Goal: Task Accomplishment & Management: Use online tool/utility

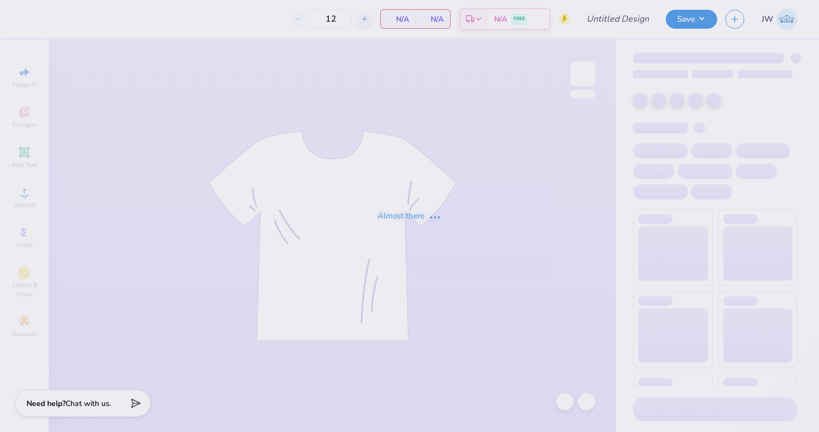
type input "kappa alpha theta 2025"
type input "70"
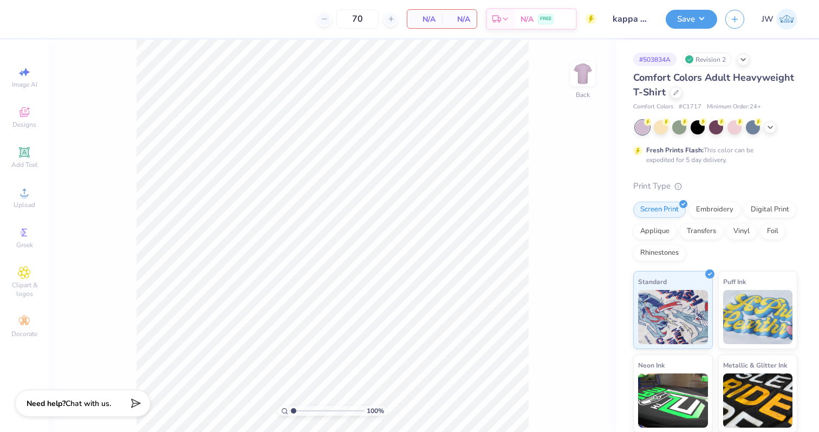
click at [358, 23] on div "70" at bounding box center [357, 18] width 81 height 19
click at [356, 23] on div "70" at bounding box center [315, 18] width 81 height 19
click at [336, 16] on input "70" at bounding box center [315, 18] width 42 height 19
click at [675, 93] on icon at bounding box center [675, 91] width 5 height 5
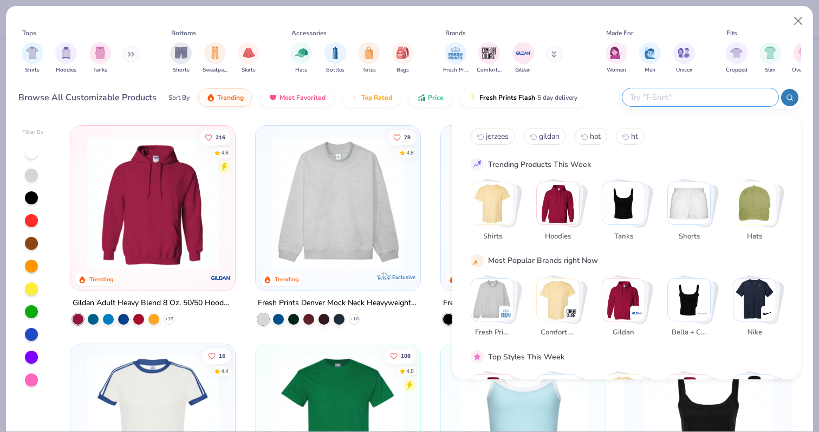
click at [717, 97] on input "text" at bounding box center [700, 97] width 142 height 12
paste input "la cap sleeve"
type input "la cap sleeve"
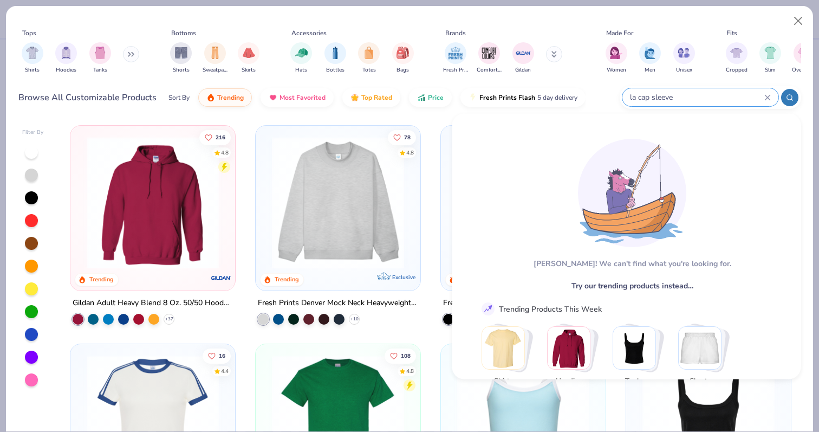
click at [698, 100] on input "la cap sleeve" at bounding box center [696, 97] width 135 height 12
drag, startPoint x: 672, startPoint y: 96, endPoint x: 609, endPoint y: 96, distance: 63.3
click at [609, 96] on div "Browse All Customizable Products Sort By Trending Most Favorited Top Rated Pric…" at bounding box center [409, 97] width 782 height 30
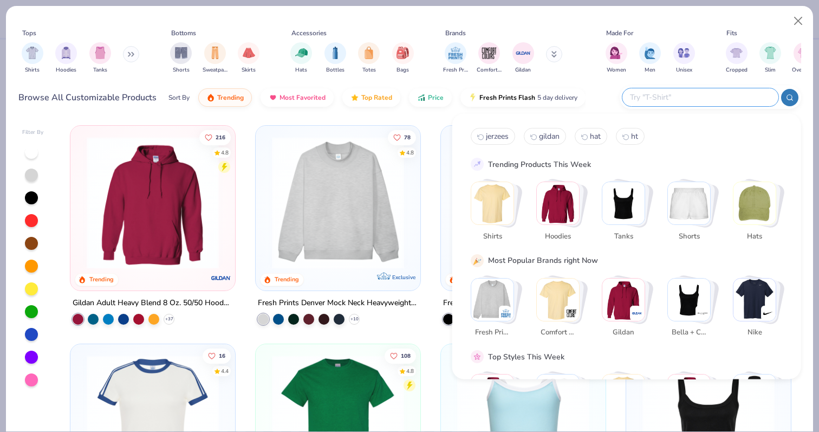
paste input "[GEOGRAPHIC_DATA] cap sleeve baby rib crop top"
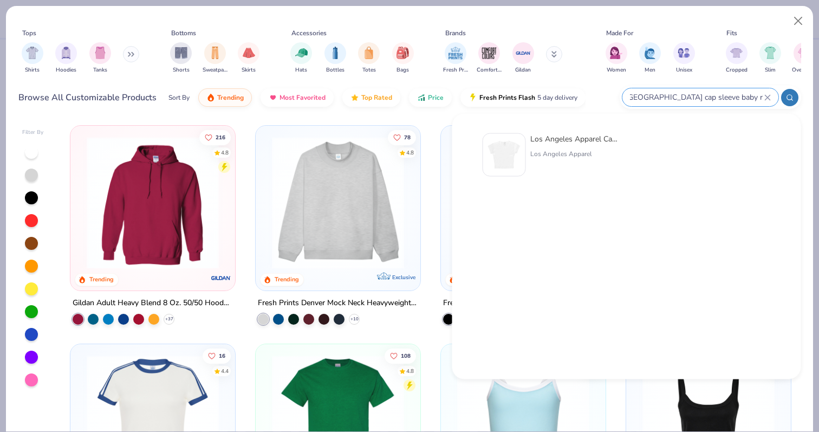
type input "[GEOGRAPHIC_DATA] cap sleeve baby rib crop top"
click at [539, 160] on div "Los Angeles Apparel Cap Sleeve Baby Rib Crop Top [GEOGRAPHIC_DATA] Apparel" at bounding box center [575, 154] width 91 height 43
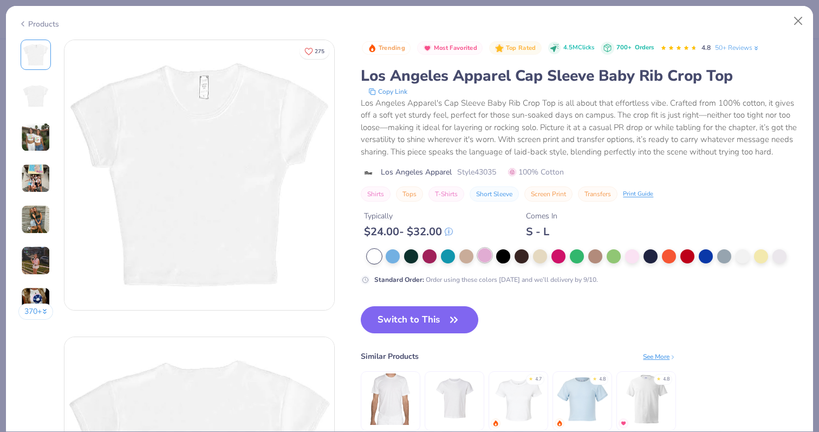
click at [481, 257] on div at bounding box center [485, 255] width 14 height 14
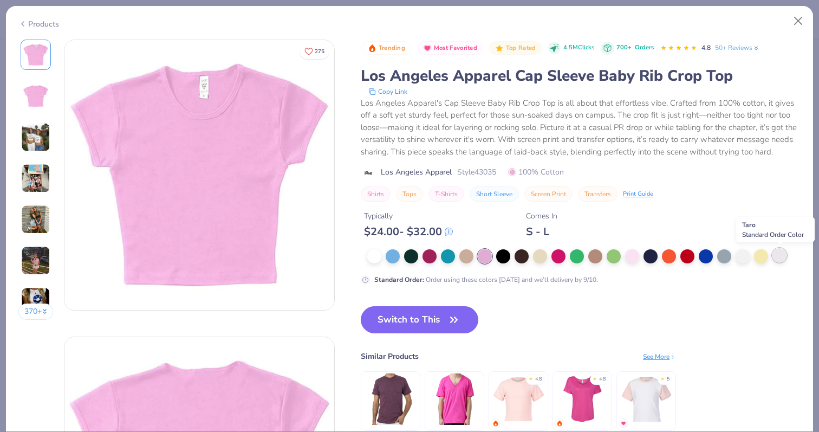
click at [782, 257] on div at bounding box center [779, 255] width 14 height 14
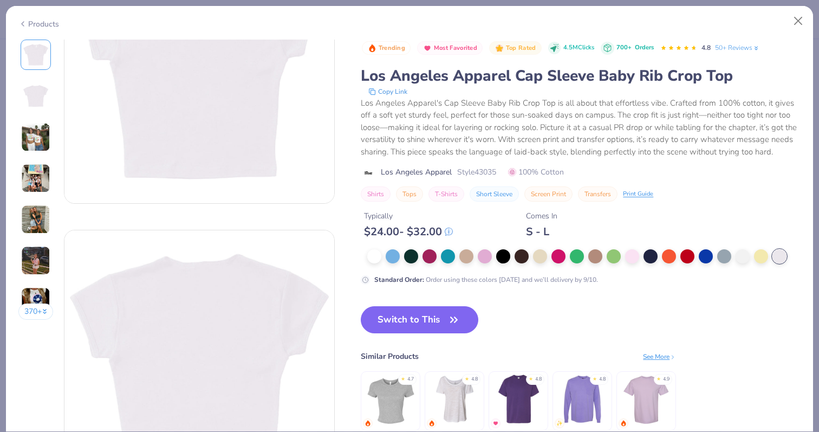
click at [43, 135] on img at bounding box center [35, 136] width 29 height 29
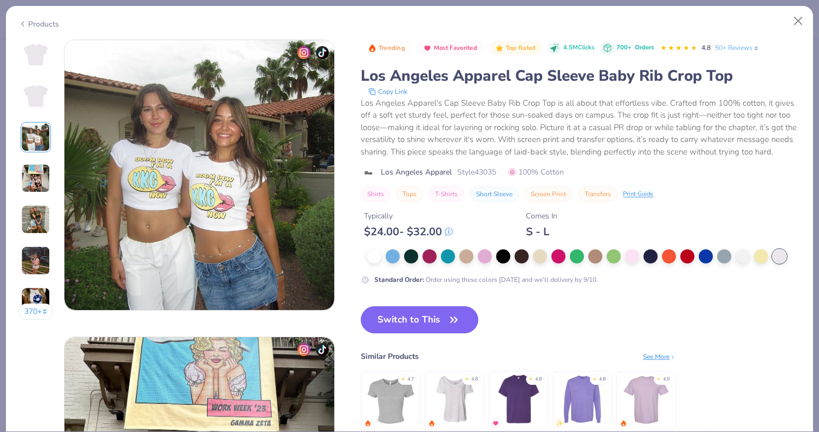
click at [31, 164] on img at bounding box center [35, 178] width 29 height 29
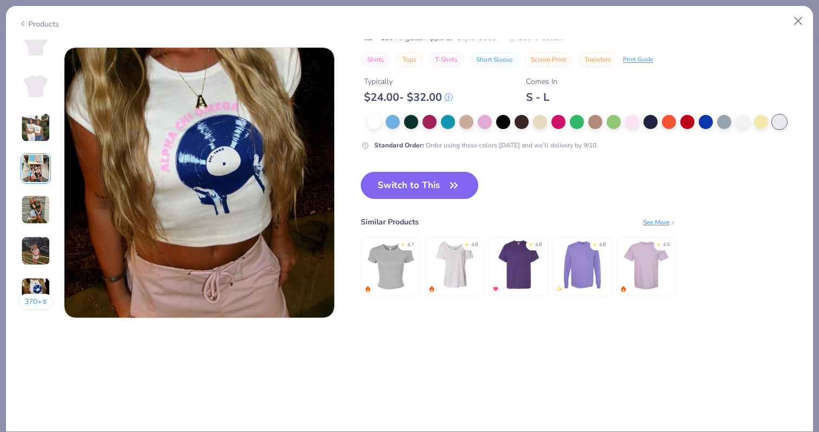
scroll to position [1783, 0]
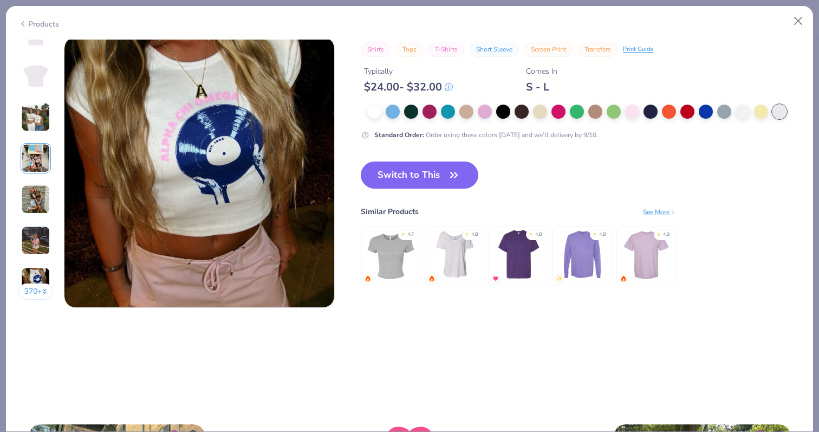
click at [397, 251] on img at bounding box center [390, 253] width 51 height 51
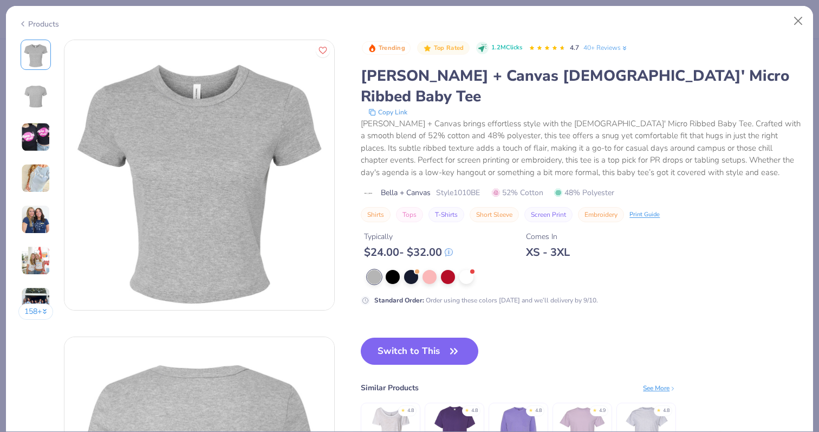
click at [43, 25] on div "Products" at bounding box center [38, 23] width 41 height 11
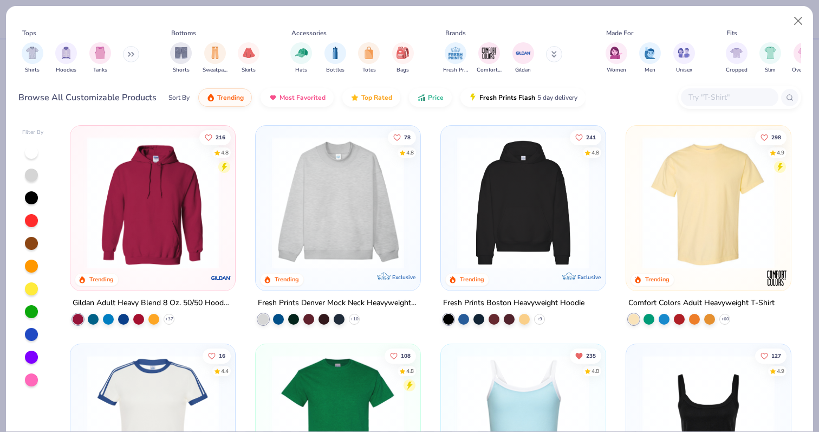
click at [711, 90] on div at bounding box center [729, 97] width 97 height 18
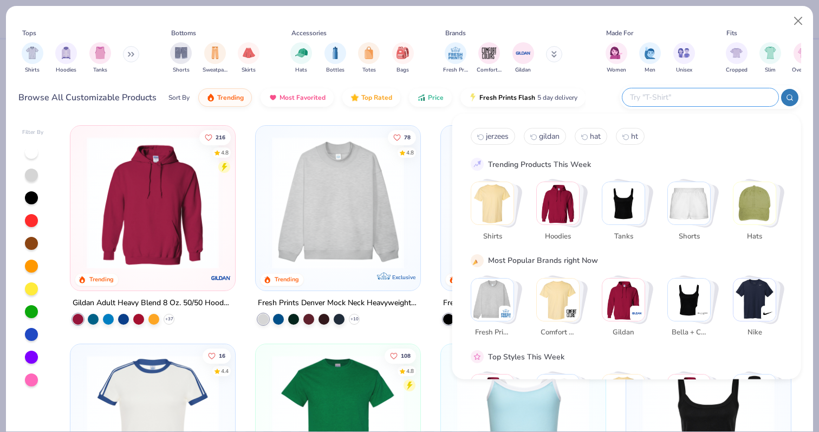
paste input "[GEOGRAPHIC_DATA] cap sleeve baby rib crop top"
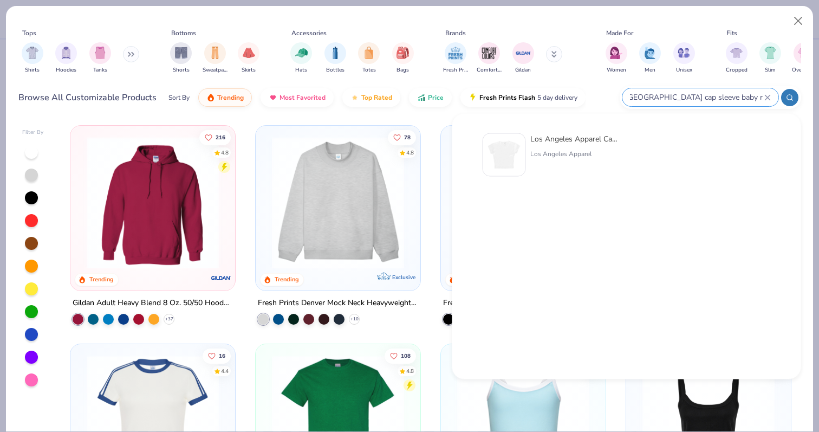
type input "[GEOGRAPHIC_DATA] cap sleeve baby rib crop top"
click at [582, 159] on div "Los Angeles Apparel Cap Sleeve Baby Rib Crop Top [GEOGRAPHIC_DATA] Apparel" at bounding box center [575, 154] width 91 height 43
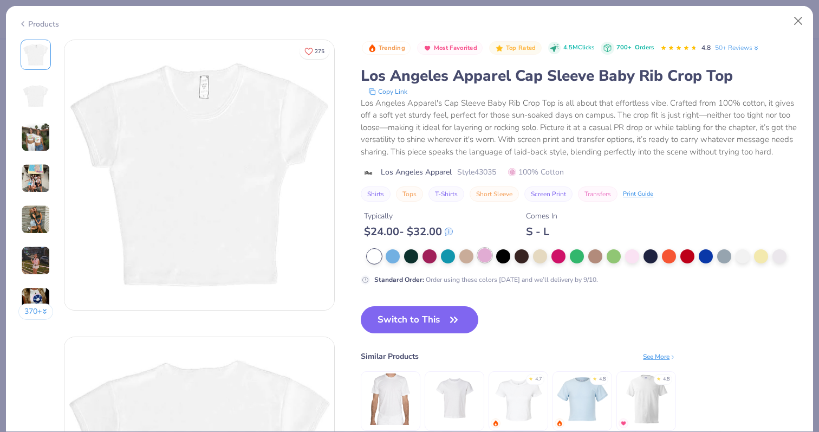
click at [487, 259] on div at bounding box center [485, 255] width 14 height 14
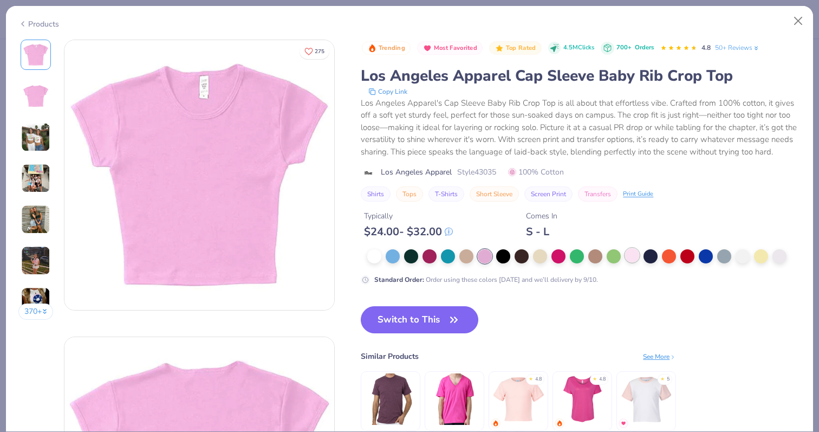
click at [625, 255] on div at bounding box center [632, 255] width 14 height 14
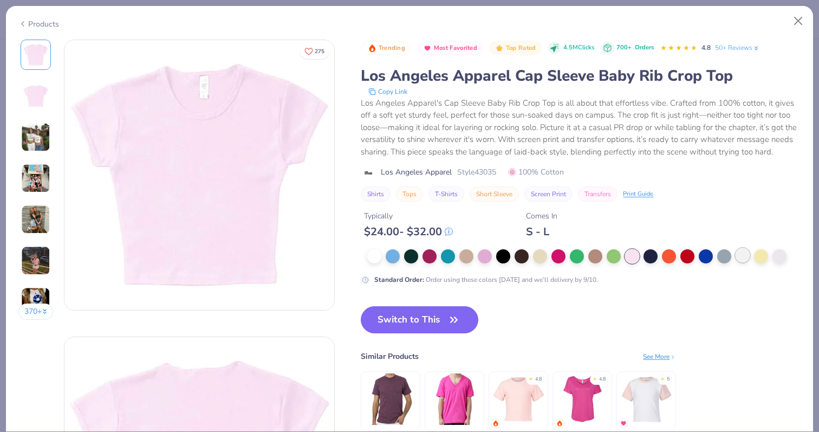
click at [744, 254] on div at bounding box center [742, 255] width 14 height 14
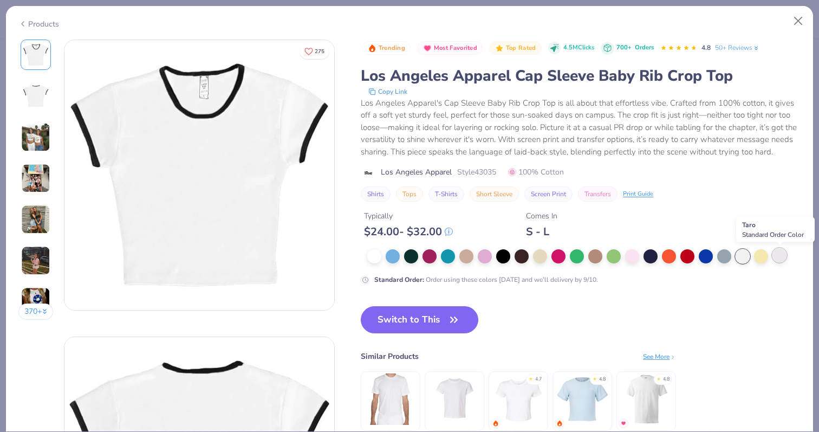
click at [777, 262] on div at bounding box center [779, 255] width 14 height 14
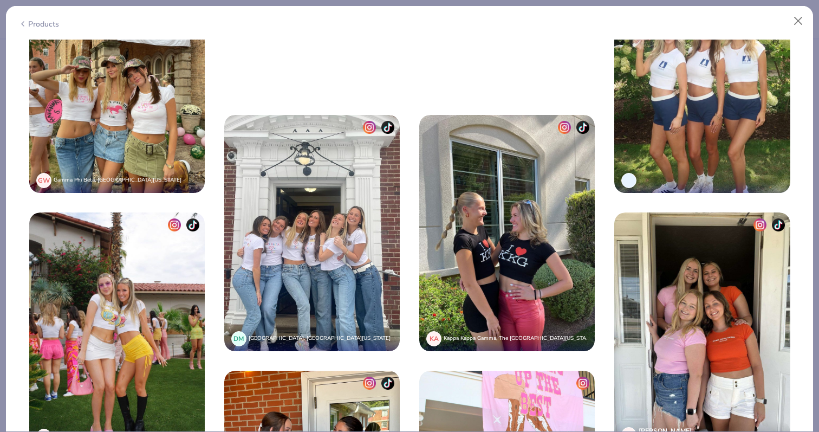
scroll to position [2302, 0]
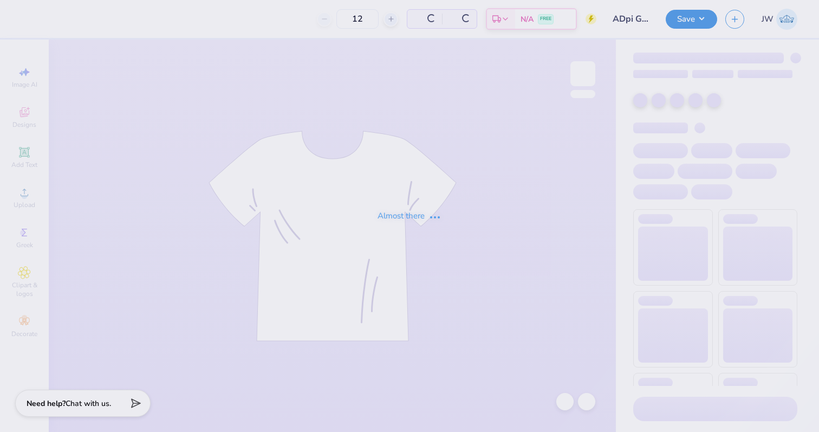
type input "100"
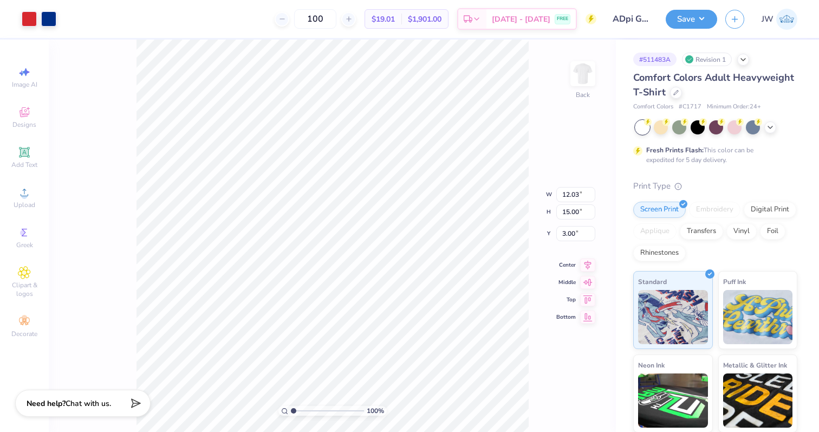
type input "9.96"
type input "12.43"
type input "0.40"
type input "0.53"
type input "14.44"
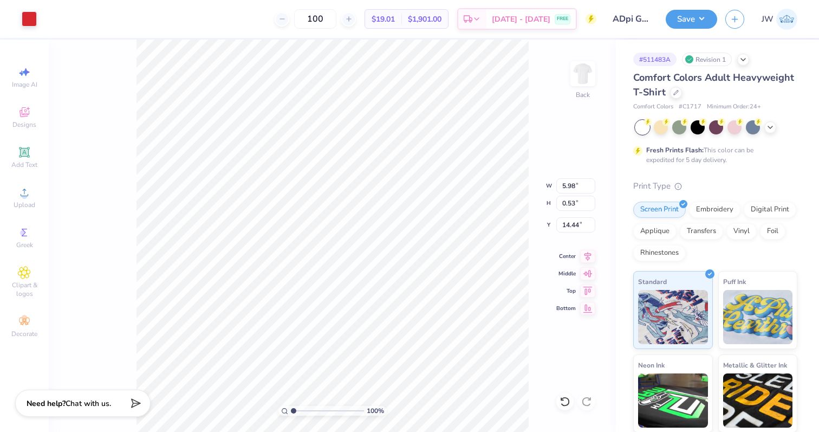
type input "17.62"
click at [378, 318] on li "Group" at bounding box center [380, 312] width 85 height 21
type input "1.71"
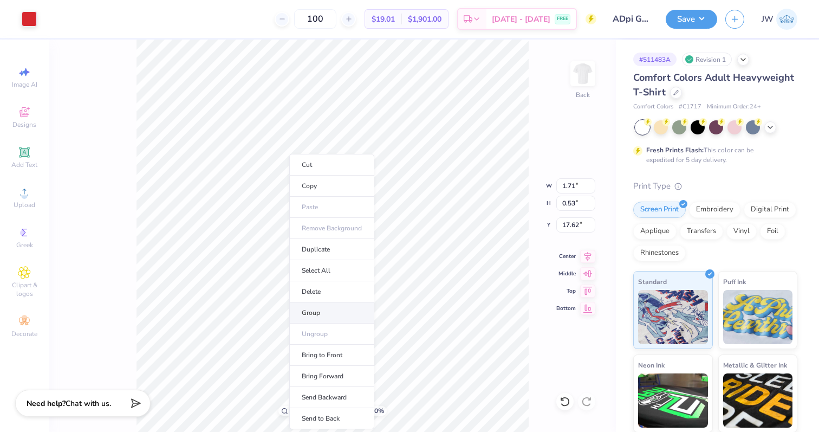
click at [333, 314] on li "Group" at bounding box center [331, 312] width 85 height 21
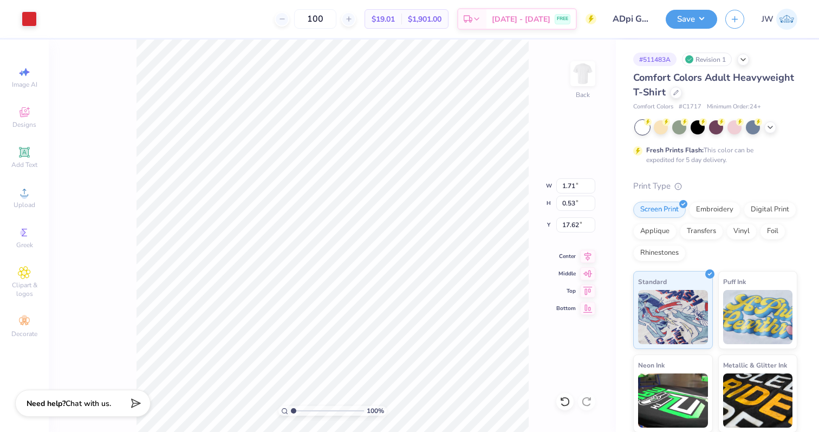
type input "3.29"
type input "14.23"
type input "0.40"
type input "14.23"
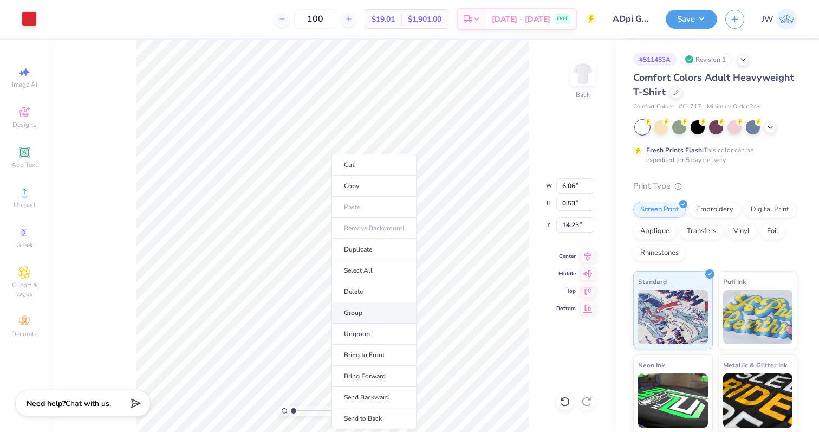
click at [360, 312] on li "Group" at bounding box center [373, 312] width 85 height 21
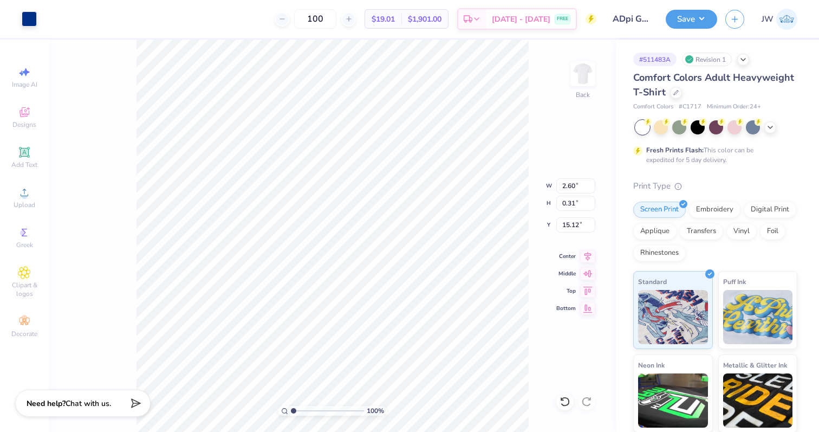
type input "15.14"
type input "4.90"
type input "6.13"
type input "2.45"
click at [381, 310] on li "Group" at bounding box center [393, 312] width 85 height 21
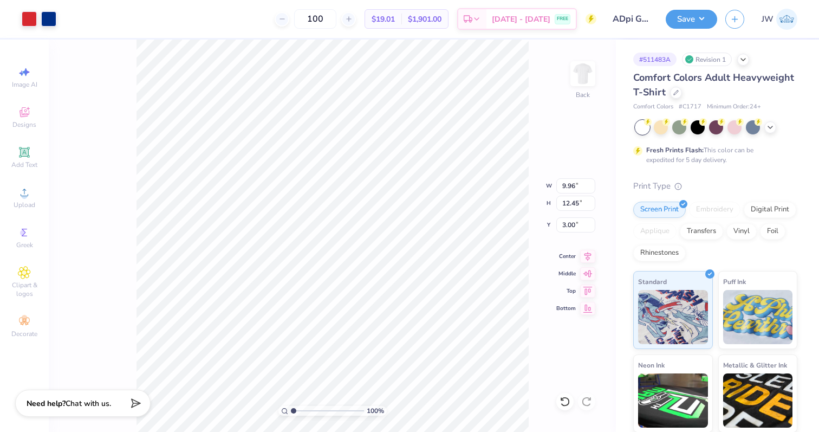
type input "5.12"
type input "6.40"
type input "1.78"
click at [667, 30] on div "Save JW" at bounding box center [741, 19] width 153 height 38
click at [675, 29] on div "Save JW" at bounding box center [741, 19] width 153 height 38
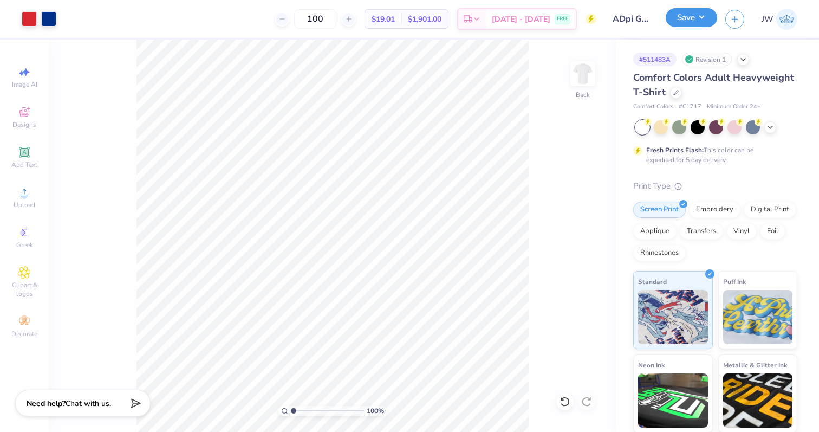
click at [681, 23] on button "Save" at bounding box center [690, 17] width 51 height 19
click at [361, 410] on input "range" at bounding box center [327, 411] width 73 height 10
type input "8.32"
click at [343, 410] on input "range" at bounding box center [327, 411] width 73 height 10
type input "7.61"
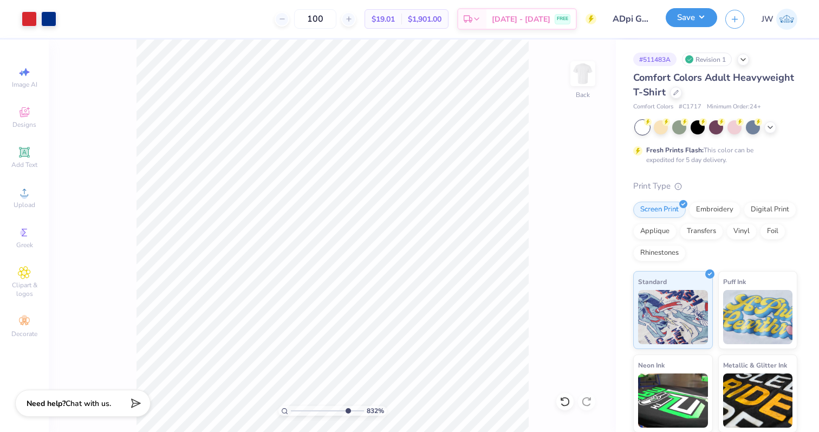
click at [693, 18] on button "Save" at bounding box center [690, 17] width 51 height 19
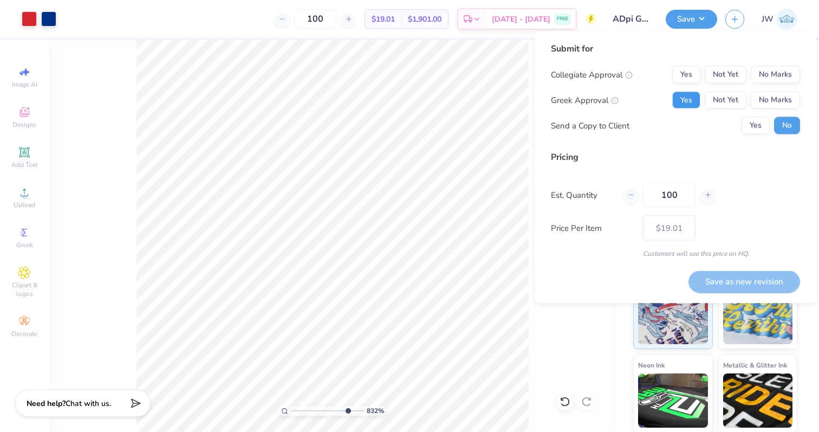
click at [675, 103] on button "Yes" at bounding box center [686, 100] width 28 height 17
click at [802, 64] on div "Submit for Collegiate Approval Yes Not Yet No Marks Greek Approval Yes Not Yet …" at bounding box center [675, 167] width 282 height 272
click at [786, 79] on button "No Marks" at bounding box center [774, 74] width 49 height 17
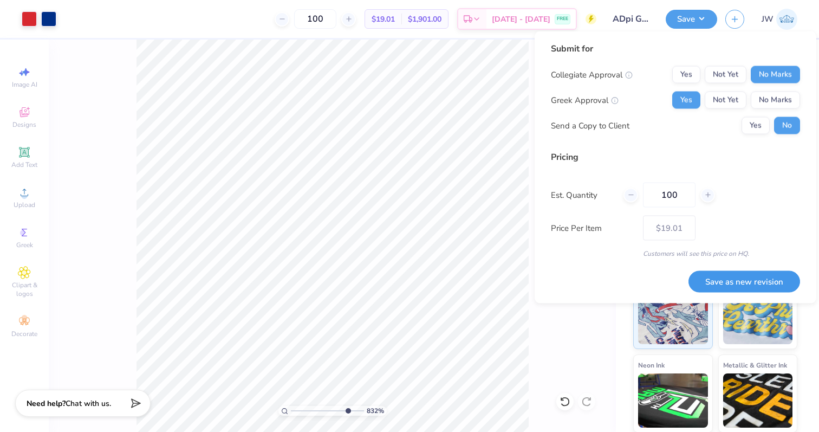
click at [760, 280] on button "Save as new revision" at bounding box center [744, 281] width 112 height 22
click at [688, 74] on button "Yes" at bounding box center [686, 74] width 28 height 17
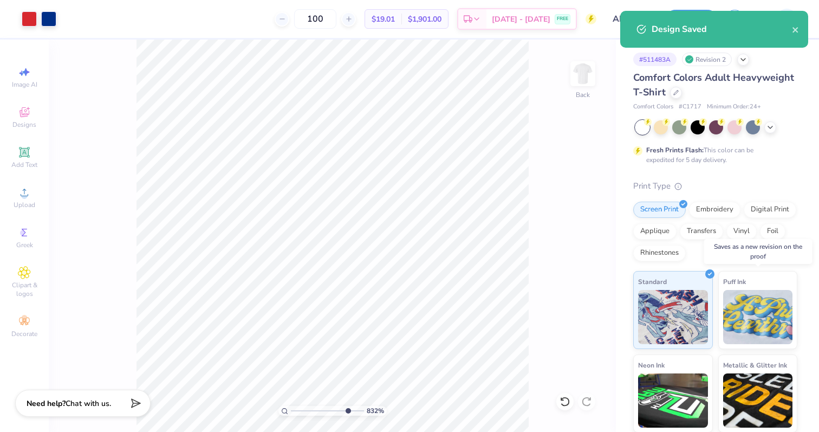
type input "$19.01"
